Goal: Check status: Check status

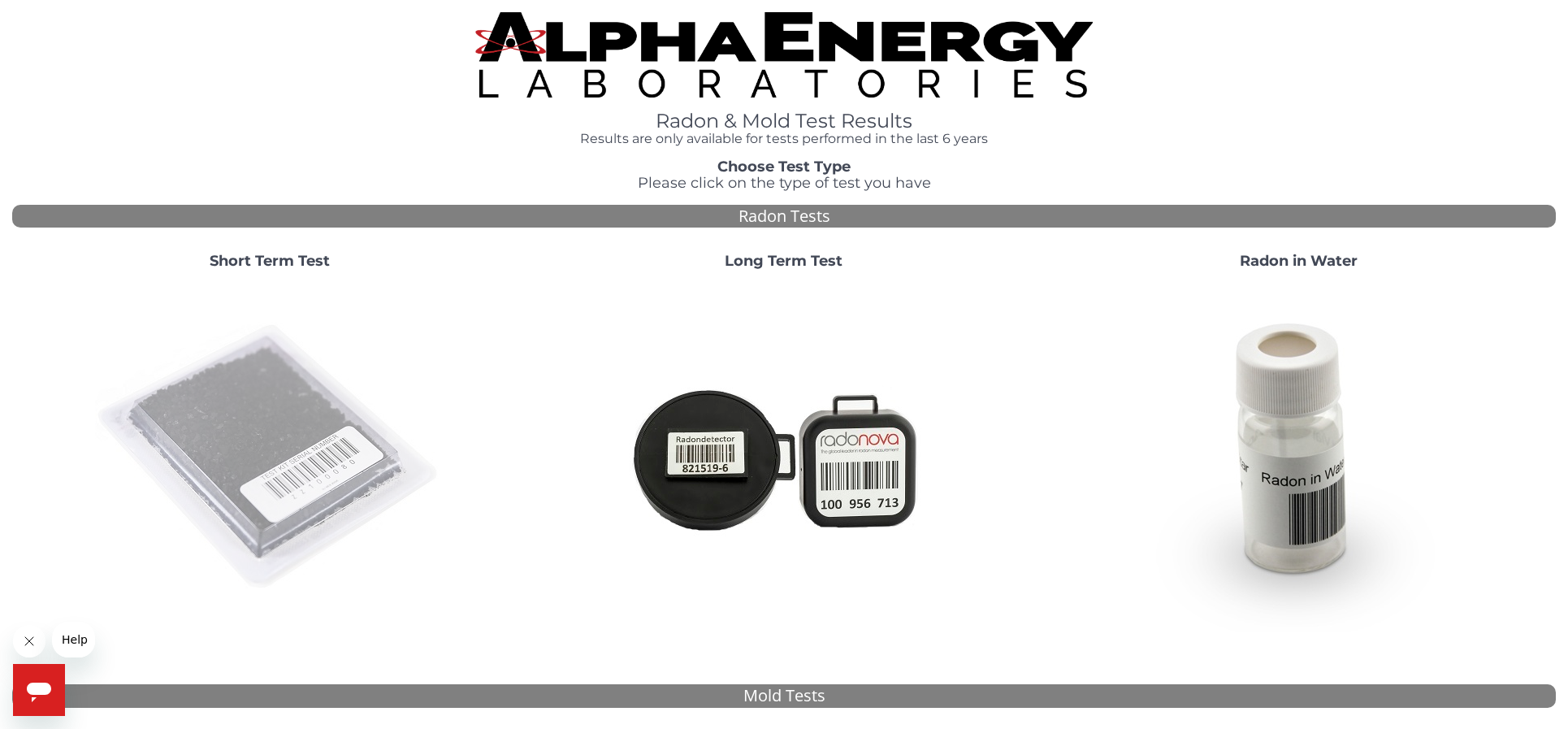
click at [253, 414] on img at bounding box center [269, 457] width 349 height 349
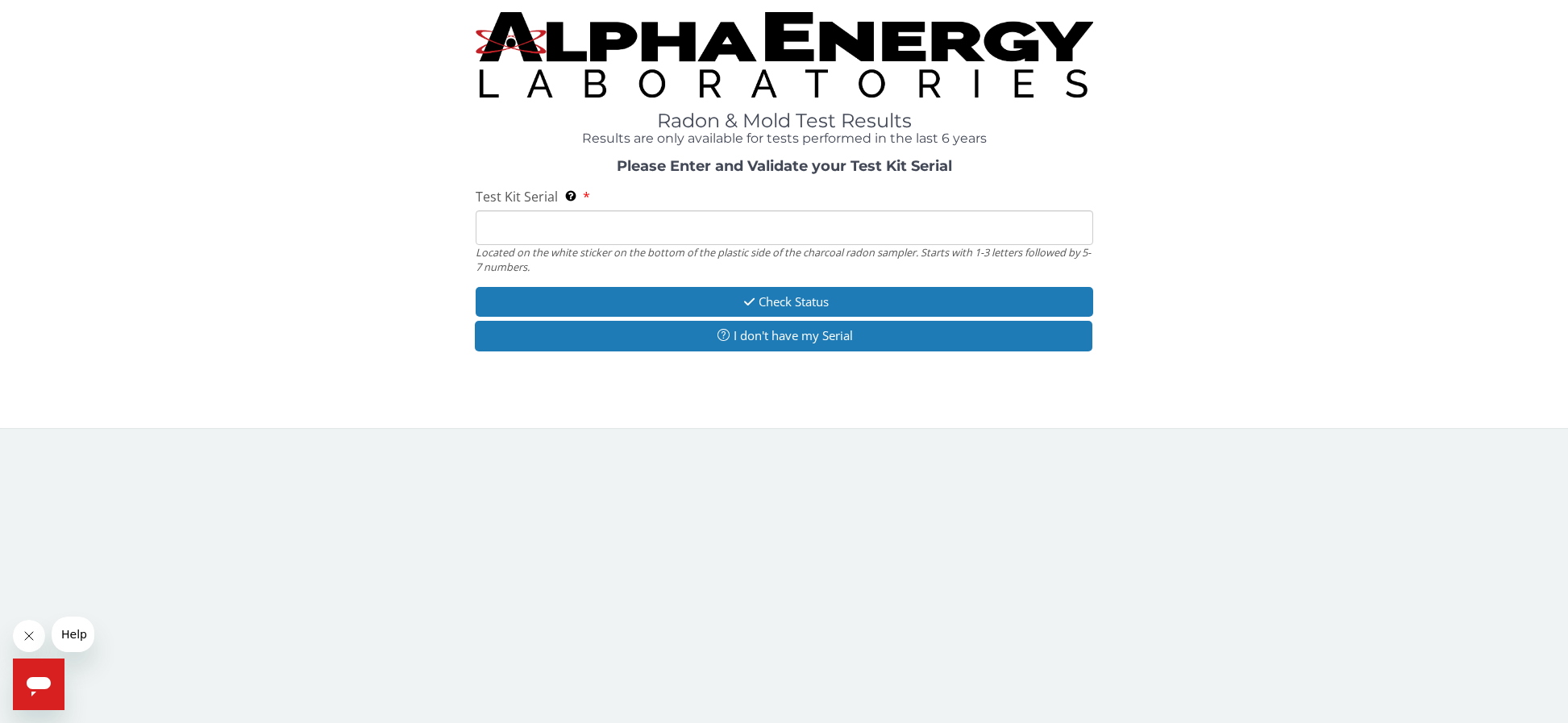
click at [574, 231] on input "Test Kit Serial Located on the white sticker on the bottom of the plastic side …" at bounding box center [784, 228] width 617 height 35
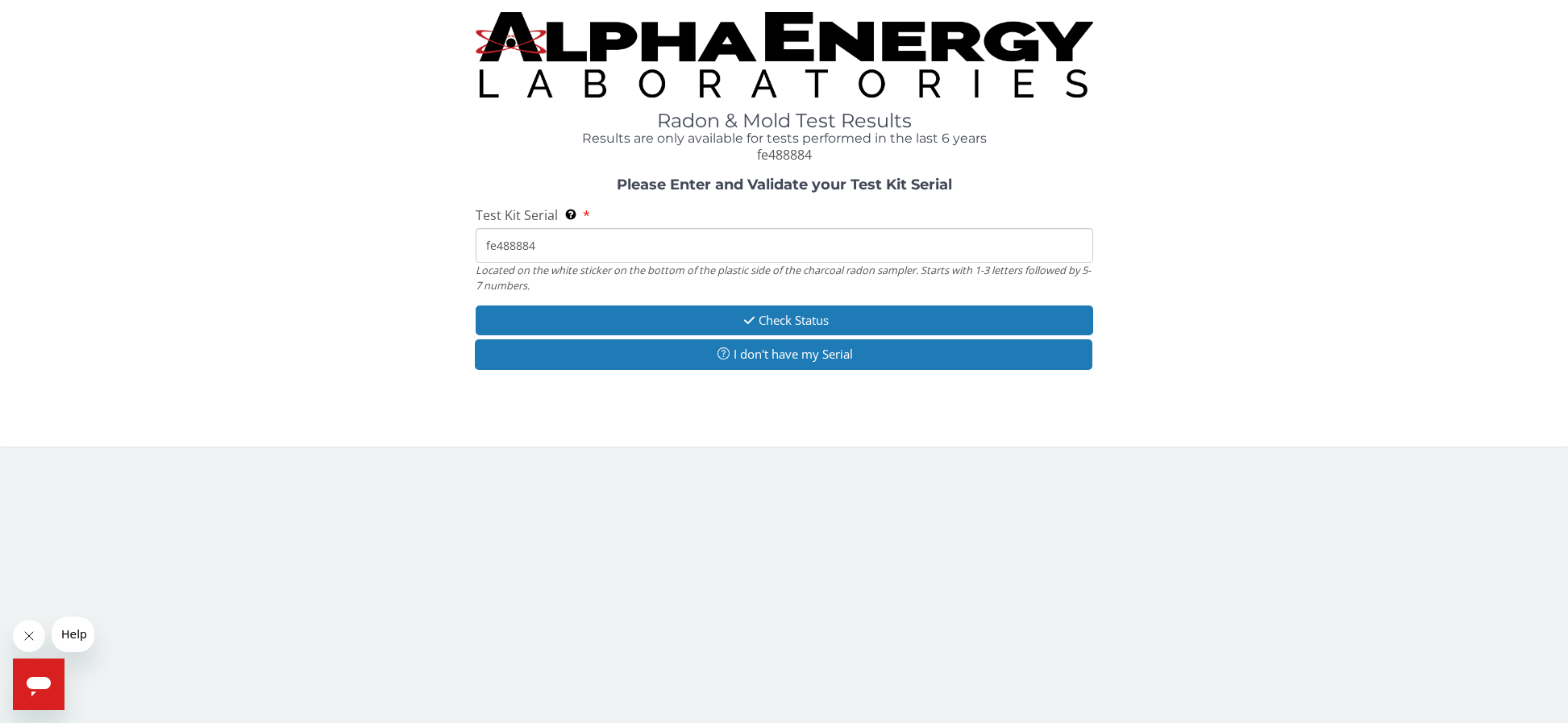
type input "fe488884"
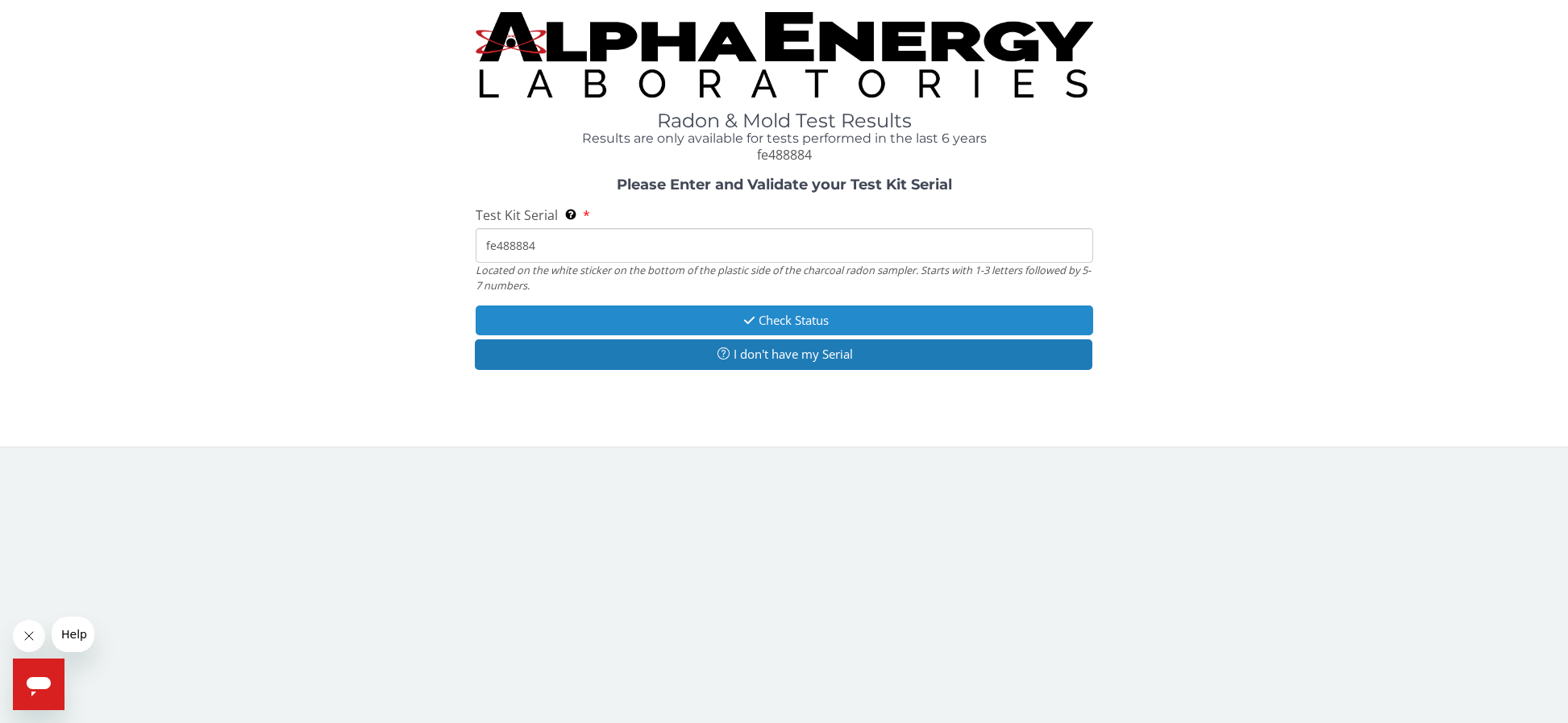
click at [782, 319] on button "Check Status" at bounding box center [784, 320] width 617 height 30
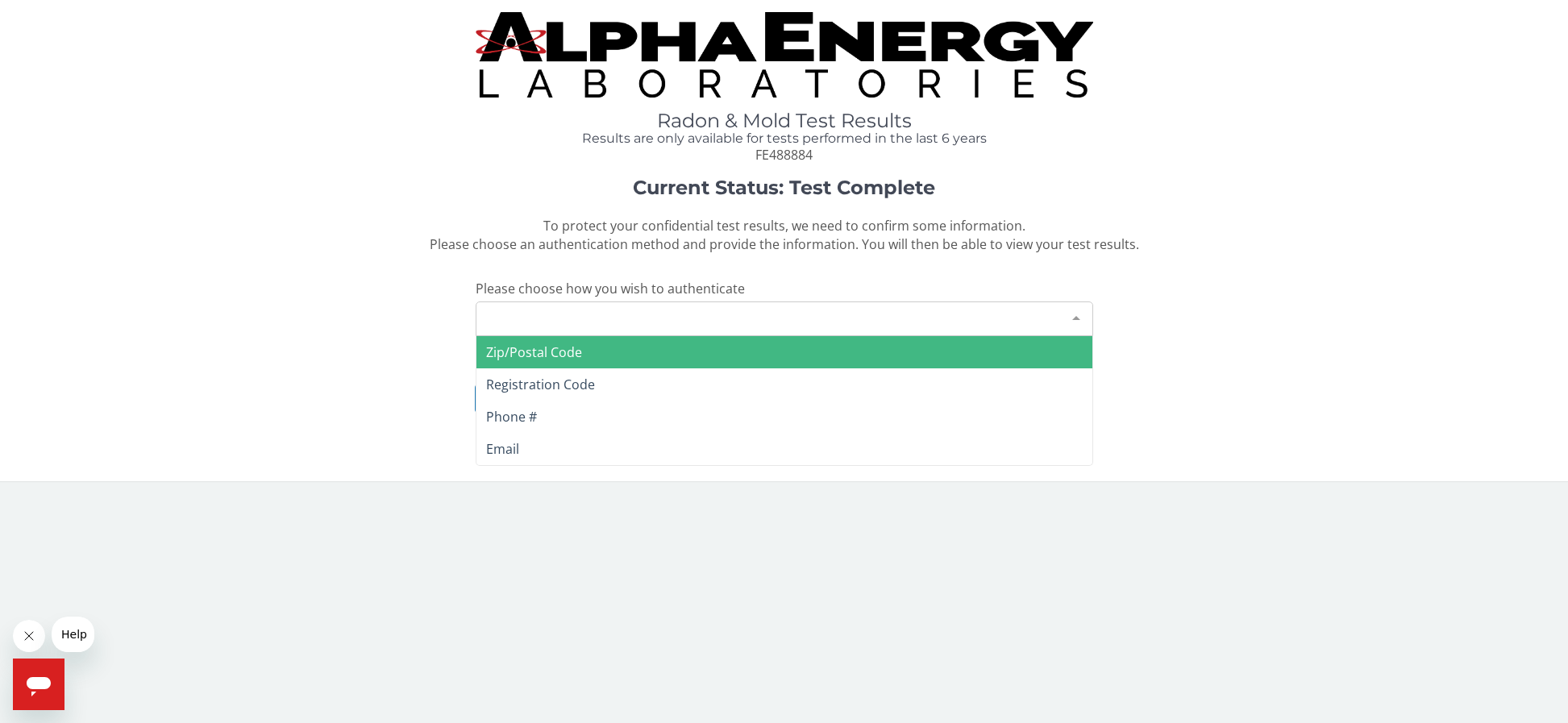
click at [553, 321] on div "Please make a selection" at bounding box center [784, 319] width 617 height 35
click at [546, 350] on span "Zip/Postal Code" at bounding box center [534, 352] width 96 height 18
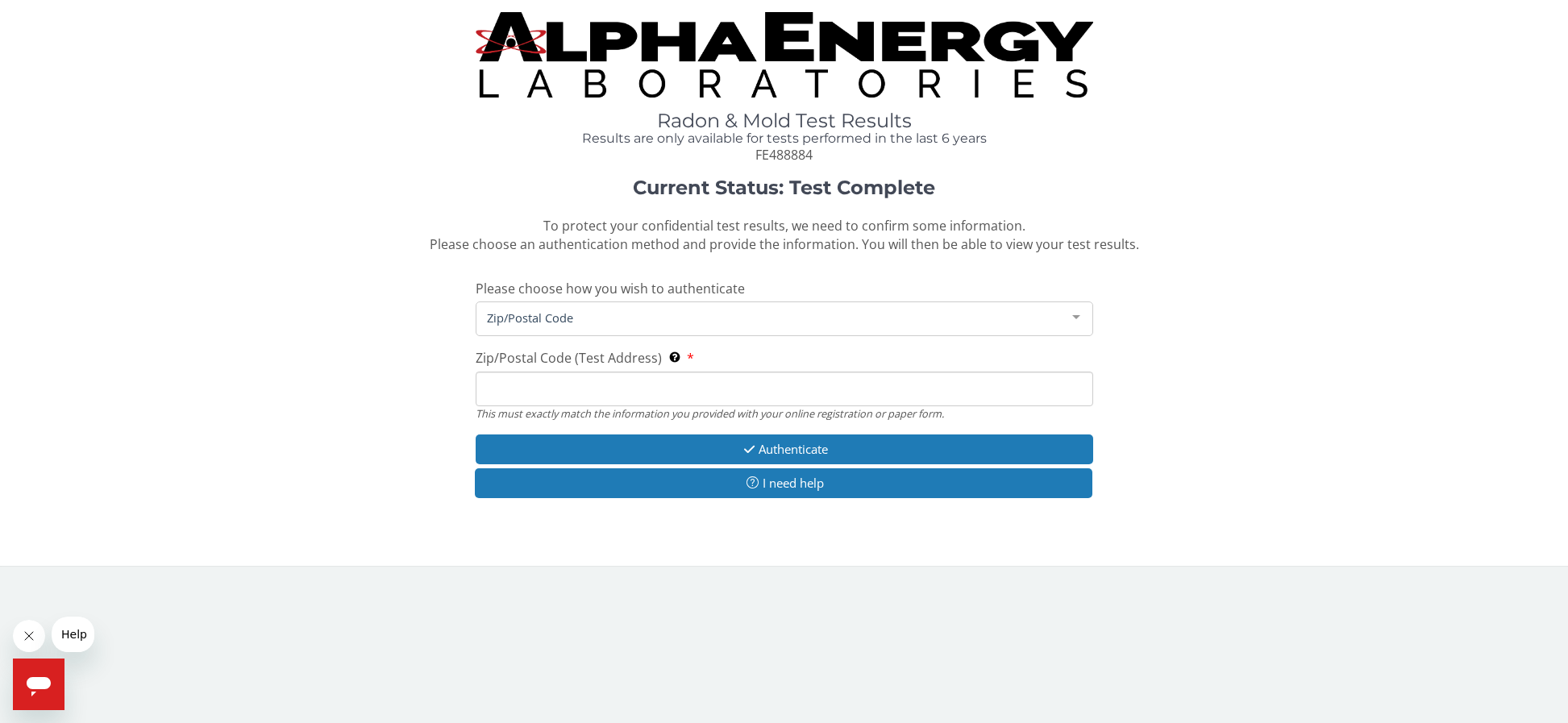
click at [537, 389] on input "Zip/Postal Code (Test Address) This must exactly match the information you prov…" at bounding box center [784, 389] width 617 height 35
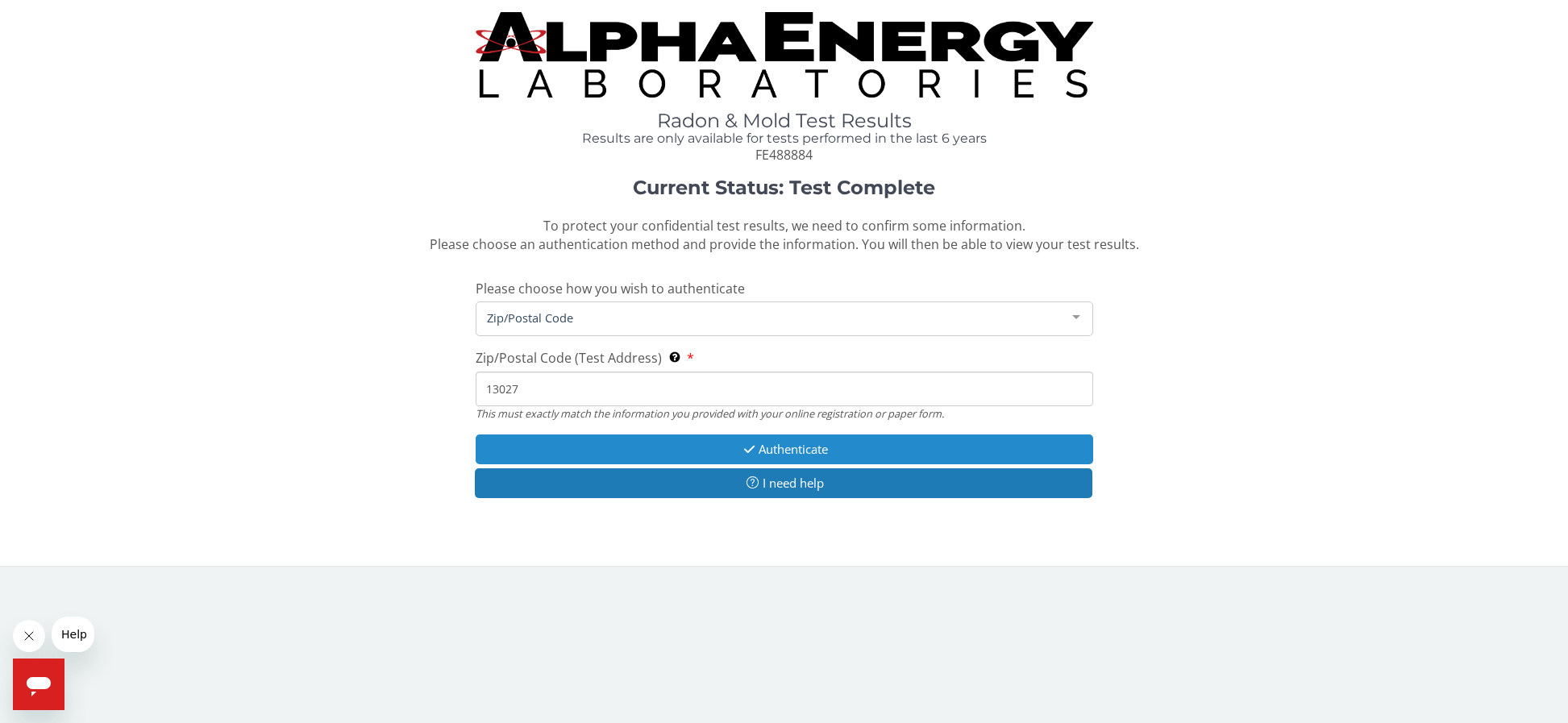
click at [772, 450] on button "Authenticate" at bounding box center [784, 449] width 617 height 30
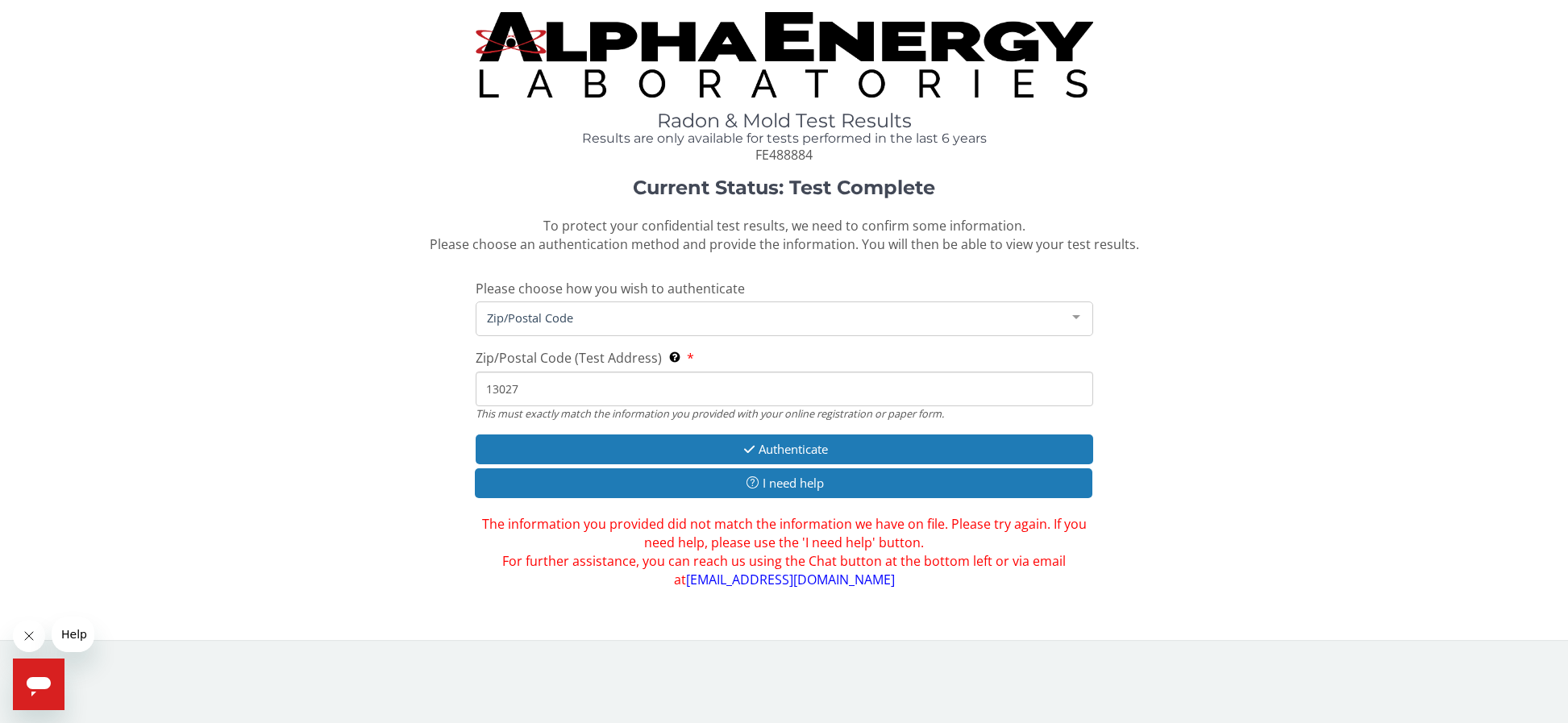
drag, startPoint x: 611, startPoint y: 395, endPoint x: 584, endPoint y: 395, distance: 27.0
click at [611, 395] on input "13027" at bounding box center [784, 389] width 617 height 35
drag, startPoint x: 553, startPoint y: 395, endPoint x: 436, endPoint y: 395, distance: 117.0
click at [436, 395] on div "Current Status: Test Complete To protect your confidential test results, we nee…" at bounding box center [784, 383] width 1544 height 412
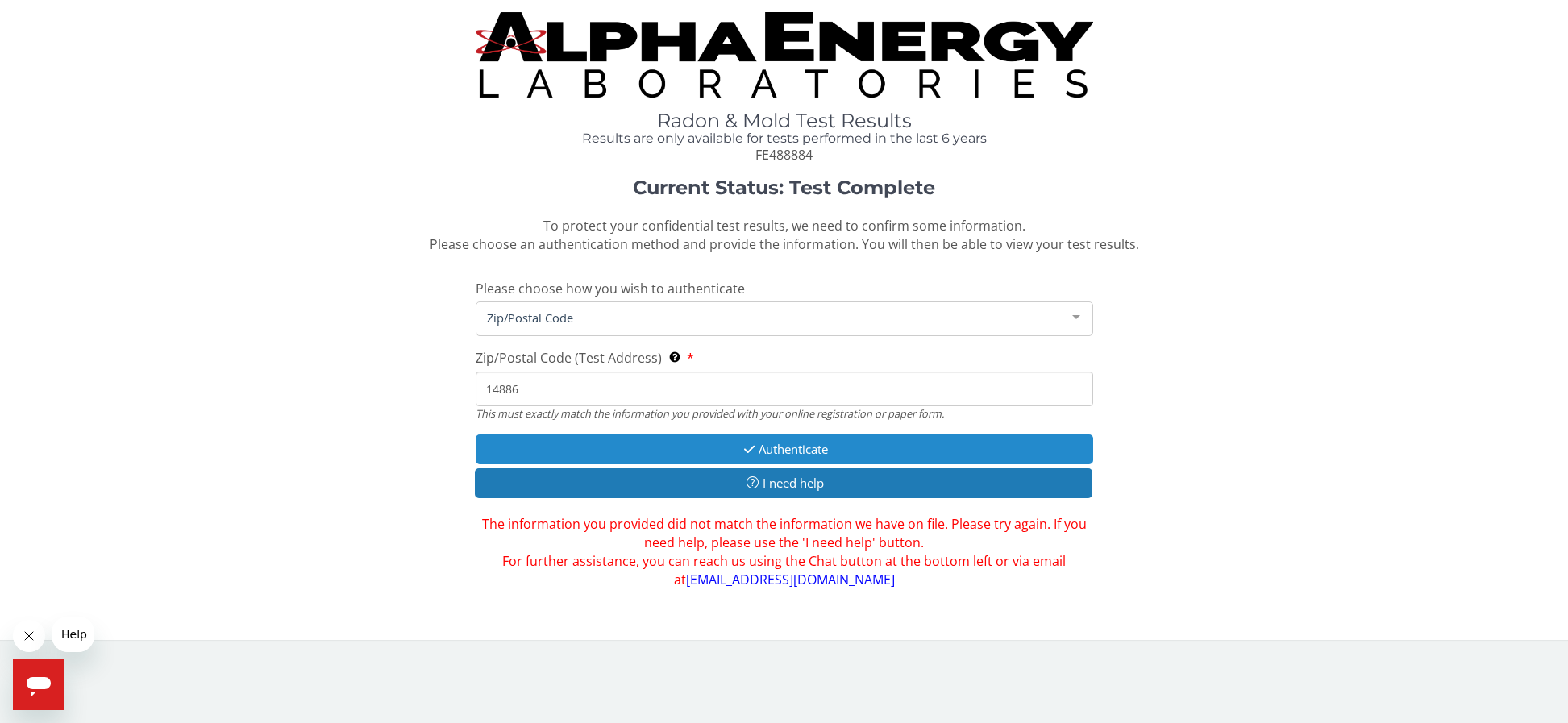
type input "14886"
click at [800, 446] on button "Authenticate" at bounding box center [784, 449] width 617 height 30
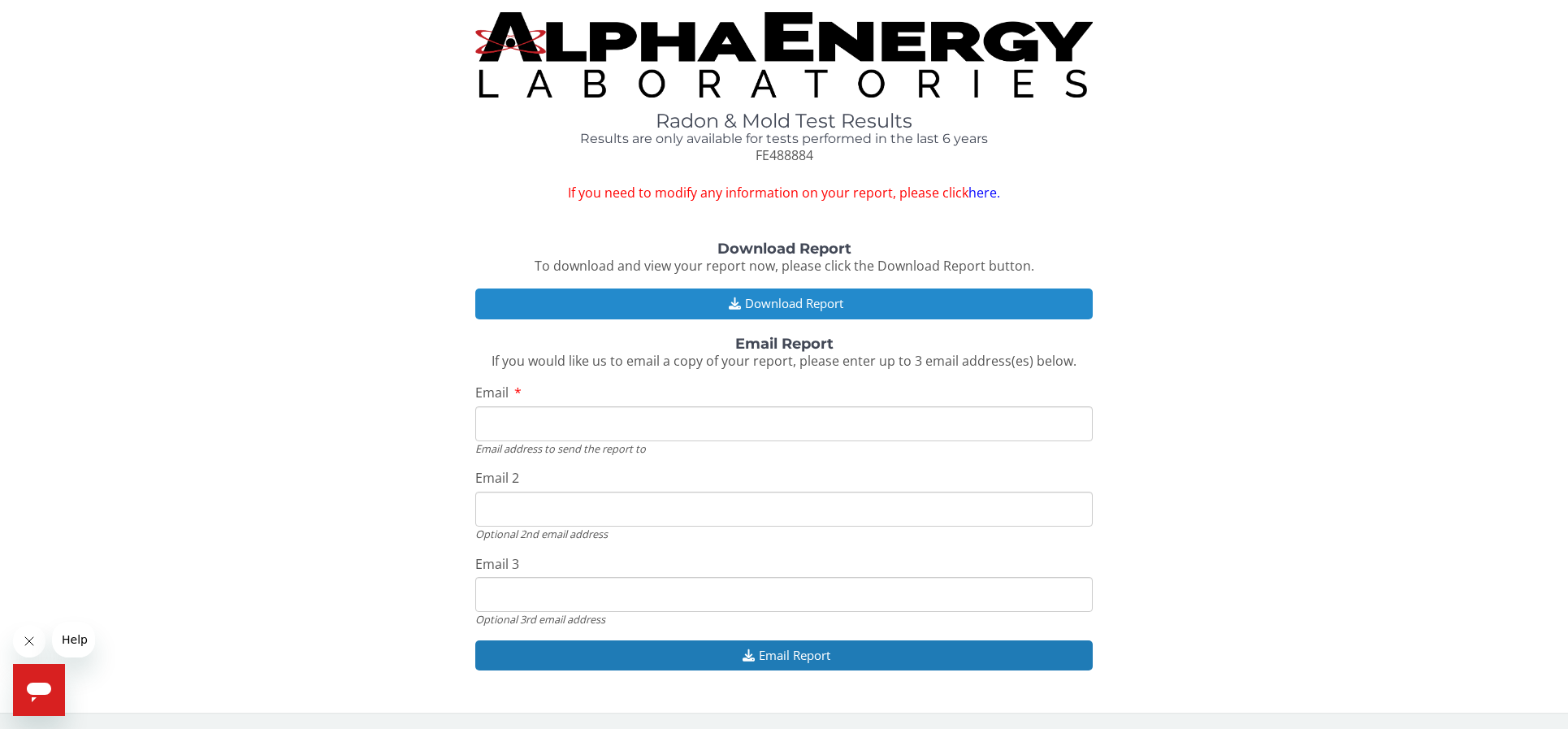
click at [832, 303] on button "Download Report" at bounding box center [783, 304] width 617 height 30
